Goal: Task Accomplishment & Management: Manage account settings

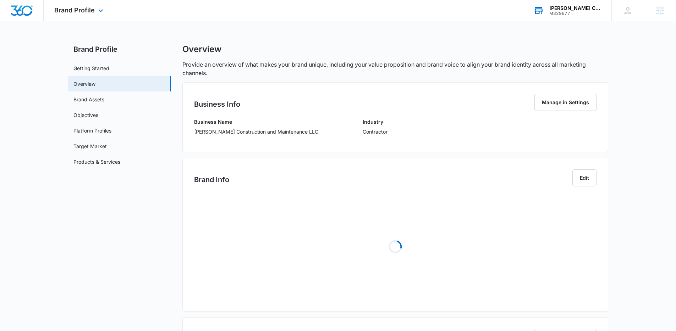
click at [578, 8] on div "[PERSON_NAME] Construction and Maintenance LLC" at bounding box center [575, 8] width 52 height 6
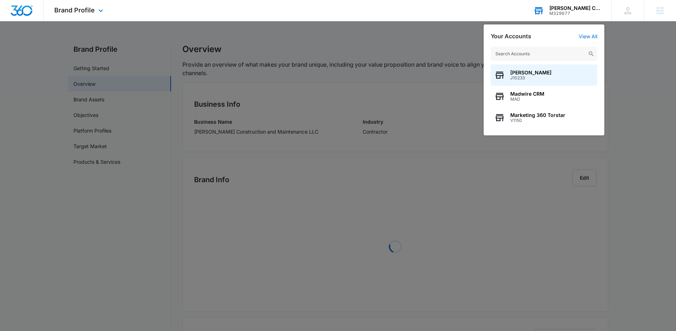
click at [536, 56] on input "text" at bounding box center [544, 54] width 106 height 14
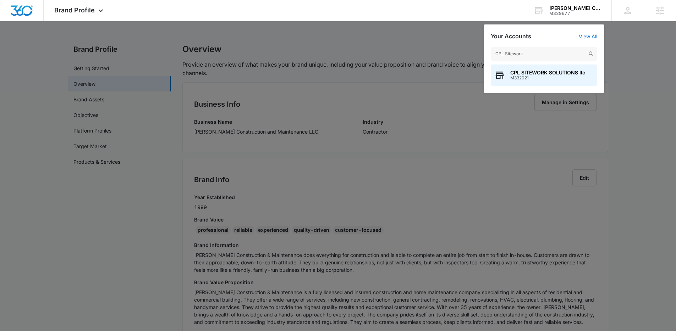
type input "CPL Sitework"
click at [534, 73] on span "CPL SITEWORK SOLUTIONS llc" at bounding box center [547, 73] width 75 height 6
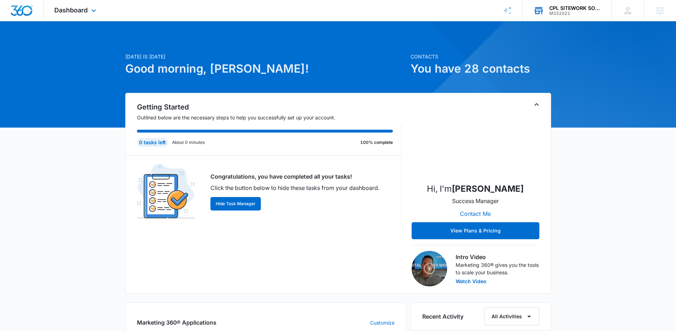
click at [67, 4] on div "Dashboard Apps Reputation Websites Forms CRM Email Social Payments POS Content …" at bounding box center [76, 10] width 65 height 21
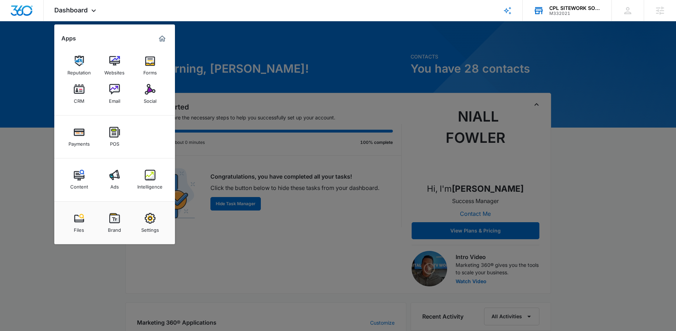
click at [353, 124] on div at bounding box center [338, 165] width 676 height 331
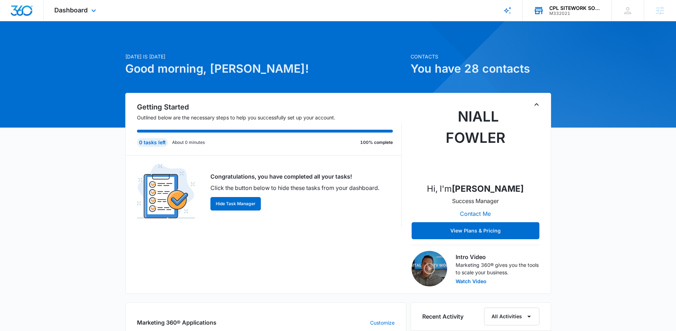
click at [78, 5] on div "Dashboard Apps Reputation Websites Forms CRM Email Social Payments POS Content …" at bounding box center [76, 10] width 65 height 21
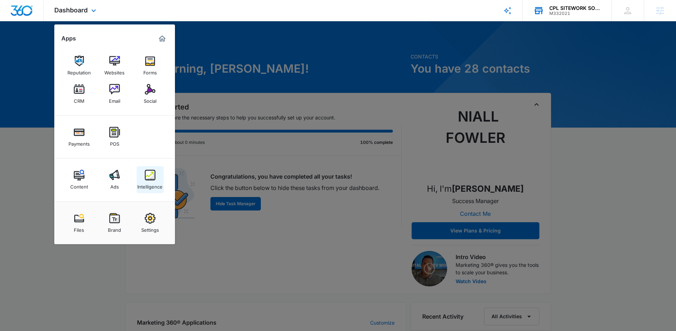
click at [145, 177] on img at bounding box center [150, 175] width 11 height 11
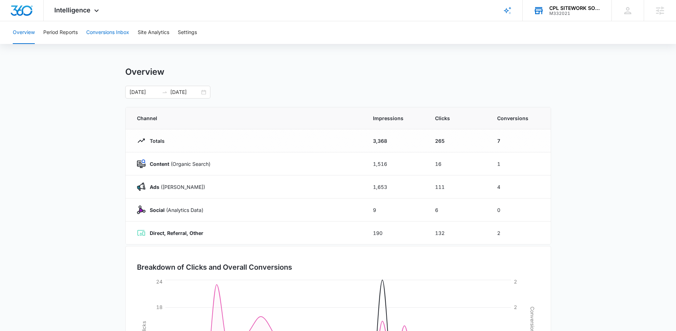
click at [103, 37] on button "Conversions Inbox" at bounding box center [107, 32] width 43 height 23
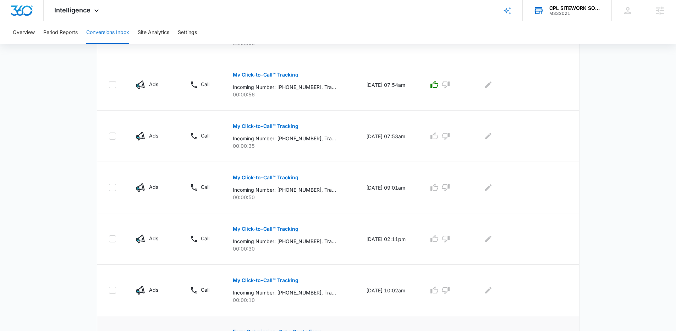
scroll to position [214, 0]
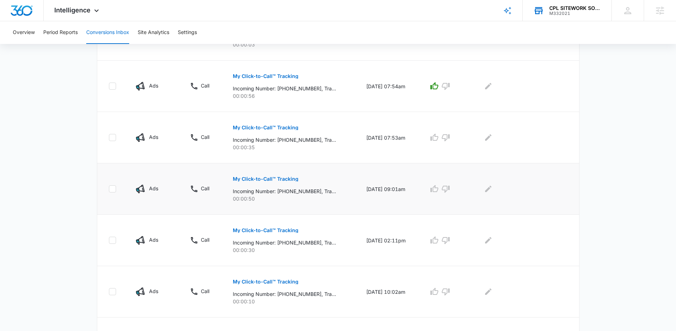
click at [261, 176] on button "My Click-to-Call™ Tracking" at bounding box center [266, 179] width 66 height 17
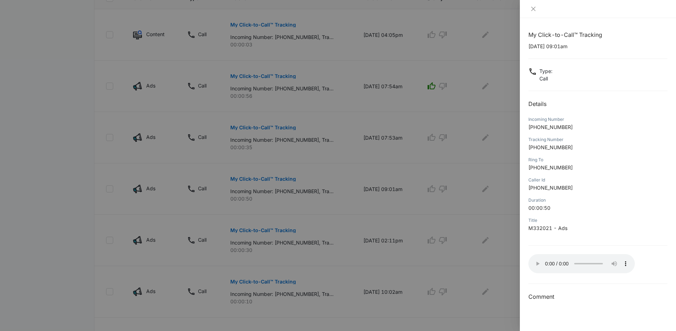
click at [329, 150] on div at bounding box center [338, 165] width 676 height 331
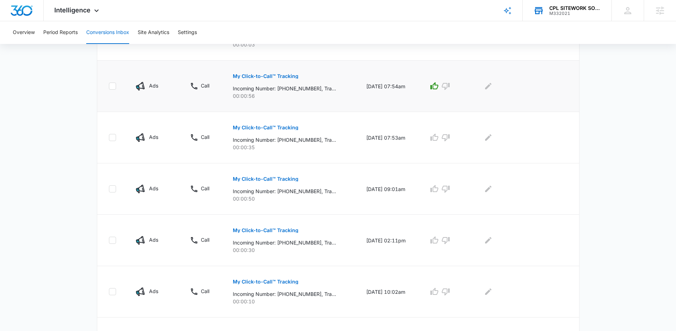
click at [271, 80] on button "My Click-to-Call™ Tracking" at bounding box center [266, 76] width 66 height 17
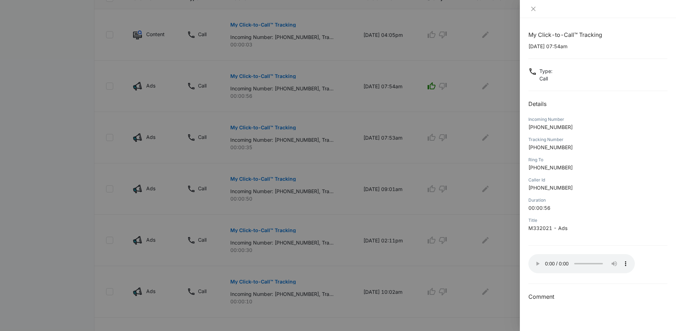
click at [479, 154] on div at bounding box center [338, 165] width 676 height 331
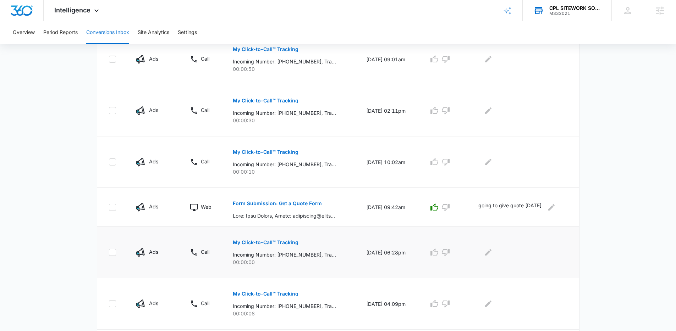
scroll to position [416, 0]
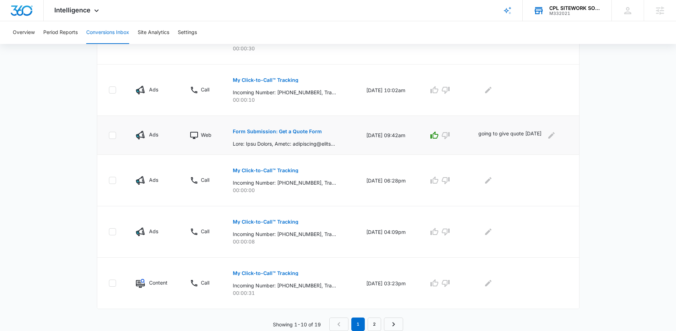
click at [274, 133] on p "Form Submission: Get a Quote Form" at bounding box center [277, 131] width 89 height 5
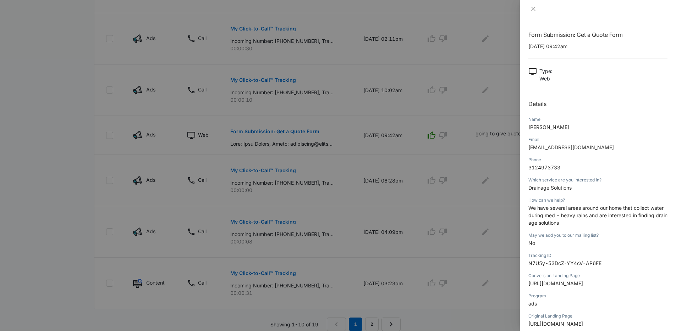
click at [368, 131] on div at bounding box center [338, 165] width 676 height 331
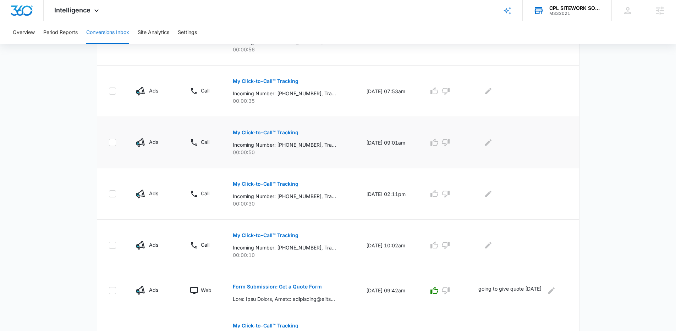
scroll to position [254, 0]
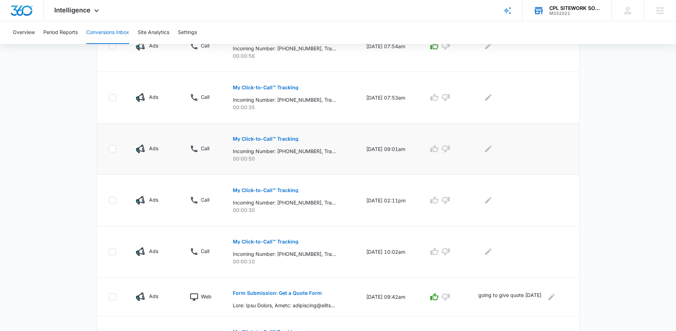
click at [273, 143] on button "My Click-to-Call™ Tracking" at bounding box center [266, 139] width 66 height 17
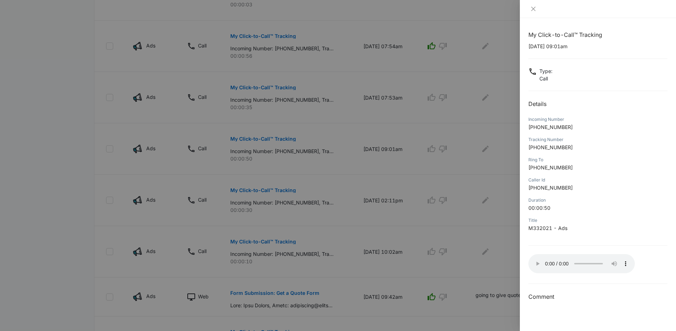
click at [460, 68] on div at bounding box center [338, 165] width 676 height 331
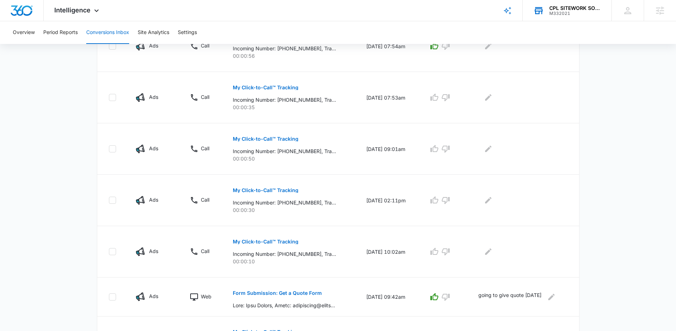
scroll to position [0, 0]
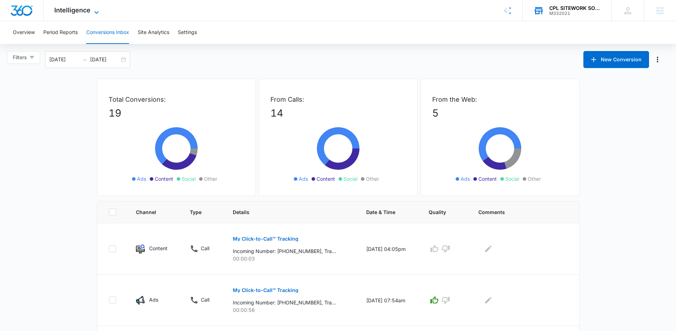
click at [63, 12] on span "Intelligence" at bounding box center [72, 9] width 36 height 7
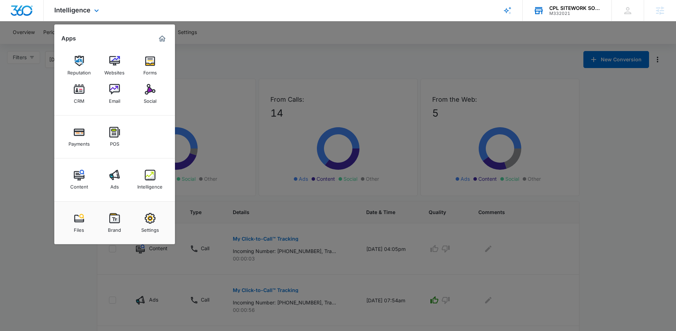
click at [110, 164] on div "Content Ads Intelligence" at bounding box center [114, 180] width 121 height 43
click at [112, 169] on link "Ads" at bounding box center [114, 179] width 27 height 27
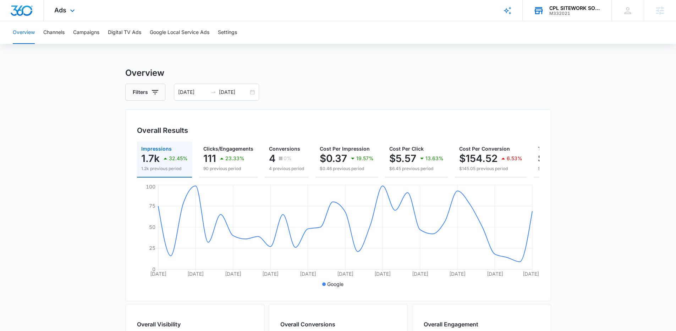
click at [67, 15] on div "Ads Apps Reputation Websites Forms CRM Email Social Payments POS Content Ads In…" at bounding box center [66, 10] width 44 height 21
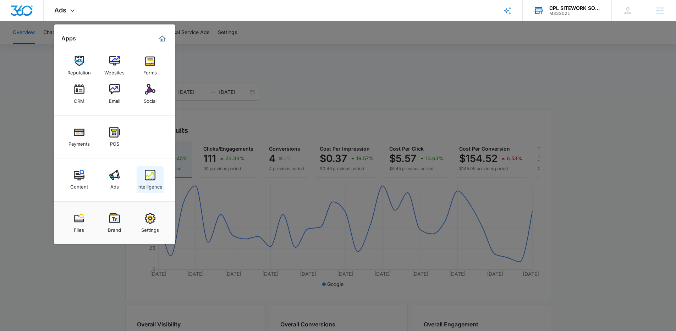
click at [154, 177] on img at bounding box center [150, 175] width 11 height 11
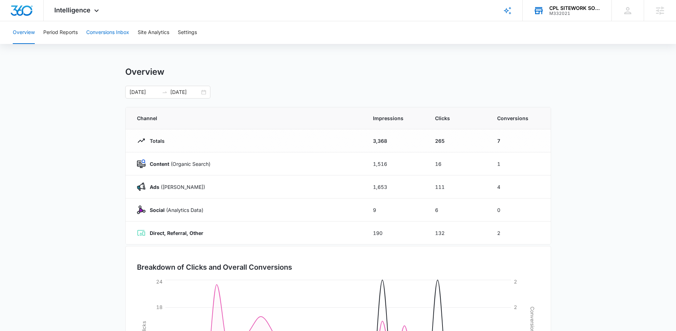
click at [108, 37] on button "Conversions Inbox" at bounding box center [107, 32] width 43 height 23
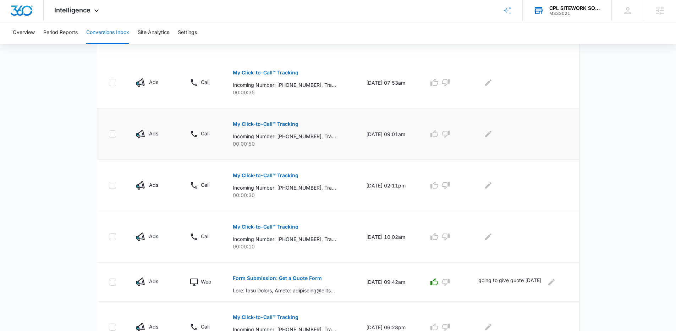
scroll to position [263, 0]
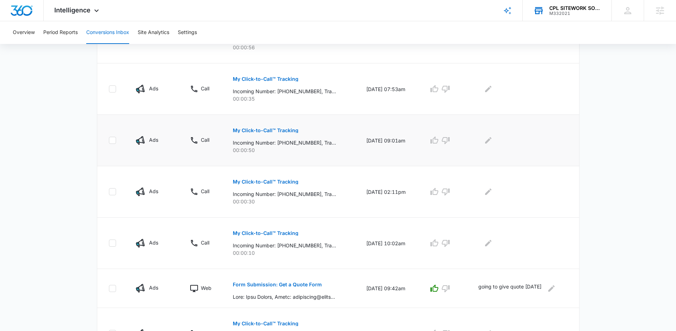
click at [261, 128] on p "My Click-to-Call™ Tracking" at bounding box center [266, 130] width 66 height 5
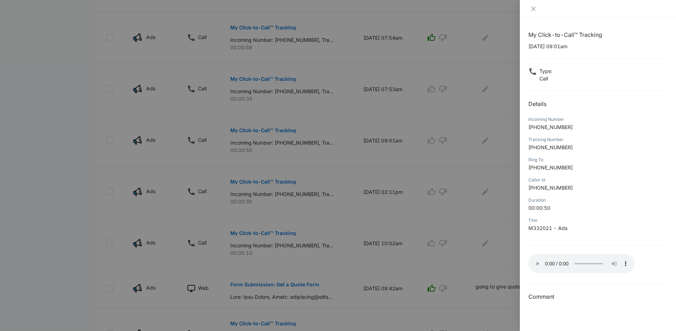
click at [566, 245] on div "My Click-to-Call™ Tracking [DATE] 09:01am Type : Call Details Incoming Number […" at bounding box center [597, 166] width 139 height 271
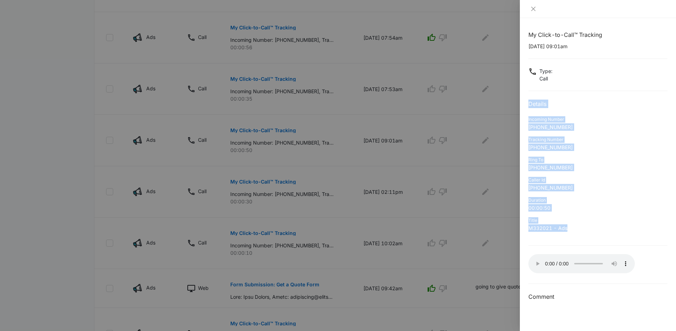
drag, startPoint x: 567, startPoint y: 237, endPoint x: 528, endPoint y: 107, distance: 135.5
click at [528, 107] on div "My Click-to-Call™ Tracking [DATE] 09:01am Type : Call Details Incoming Number […" at bounding box center [597, 166] width 139 height 271
click at [528, 107] on h2 "Details" at bounding box center [597, 104] width 139 height 9
drag, startPoint x: 528, startPoint y: 107, endPoint x: 581, endPoint y: 237, distance: 140.8
click at [581, 237] on div "My Click-to-Call™ Tracking [DATE] 09:01am Type : Call Details Incoming Number […" at bounding box center [597, 166] width 139 height 271
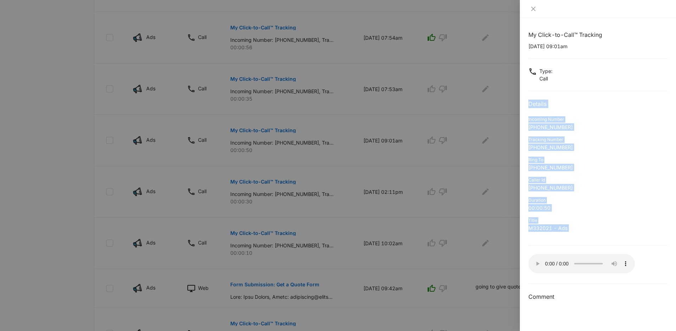
click at [581, 232] on p "M332021 - Ads" at bounding box center [597, 228] width 139 height 7
drag, startPoint x: 581, startPoint y: 232, endPoint x: 527, endPoint y: 98, distance: 143.8
click at [527, 98] on div "My Click-to-Call™ Tracking [DATE] 09:01am Type : Call Details Incoming Number […" at bounding box center [598, 174] width 156 height 313
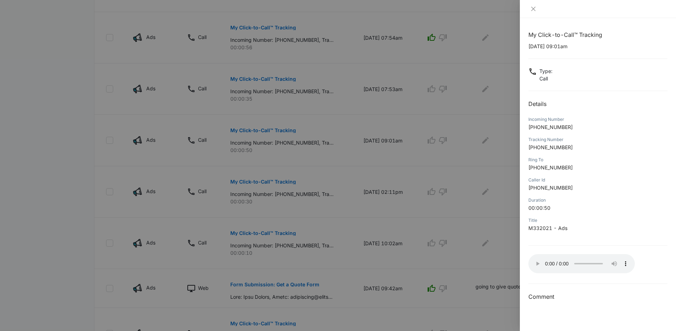
click at [396, 140] on div at bounding box center [338, 165] width 676 height 331
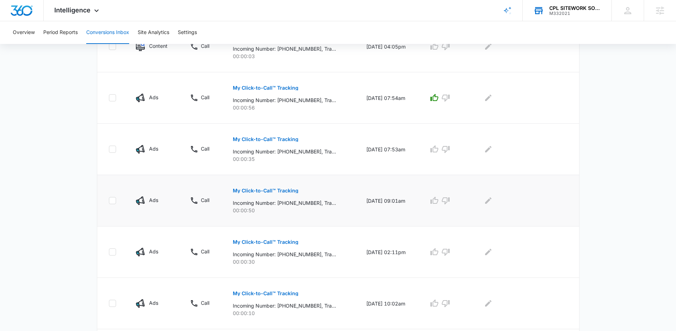
scroll to position [195, 0]
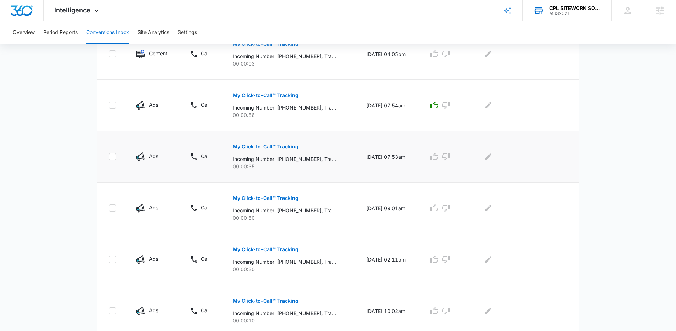
click at [269, 144] on p "My Click-to-Call™ Tracking" at bounding box center [266, 146] width 66 height 5
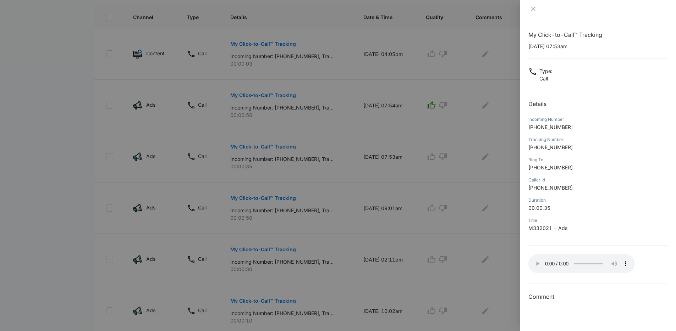
click at [495, 122] on div at bounding box center [338, 165] width 676 height 331
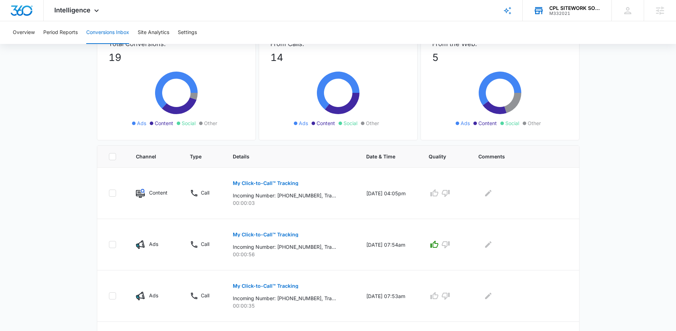
scroll to position [0, 0]
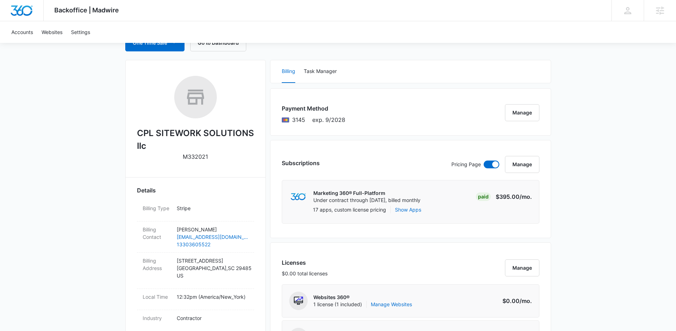
scroll to position [145, 0]
